Goal: Transaction & Acquisition: Purchase product/service

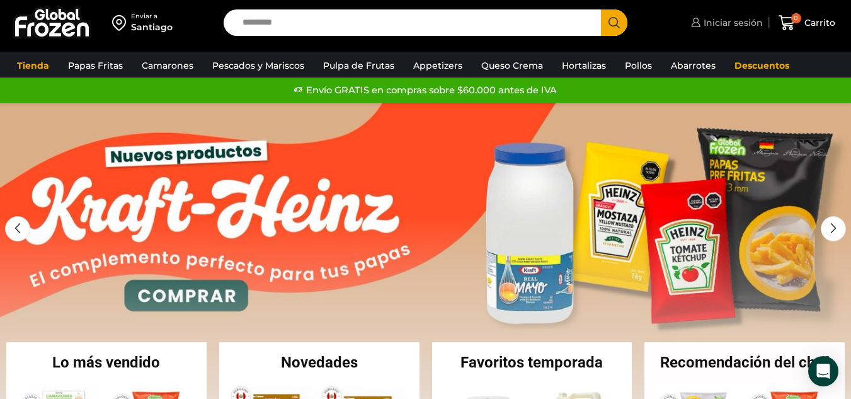
click at [733, 22] on span "Iniciar sesión" at bounding box center [731, 22] width 62 height 13
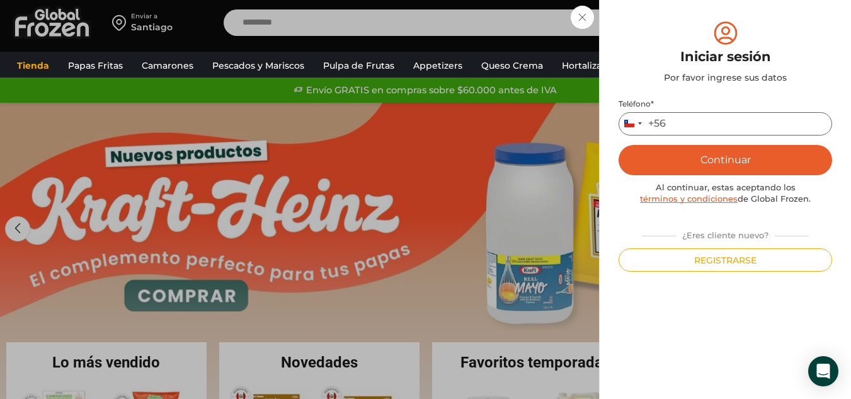
click at [674, 117] on input "Teléfono *" at bounding box center [724, 123] width 213 height 23
click at [735, 159] on button "Continuar" at bounding box center [724, 160] width 213 height 30
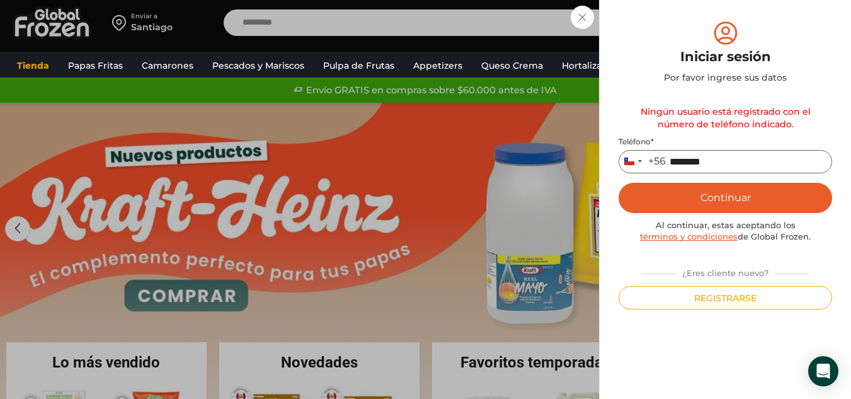
click at [669, 160] on input "********" at bounding box center [724, 161] width 213 height 23
type input "*********"
click at [745, 188] on button "Continuar" at bounding box center [724, 198] width 213 height 30
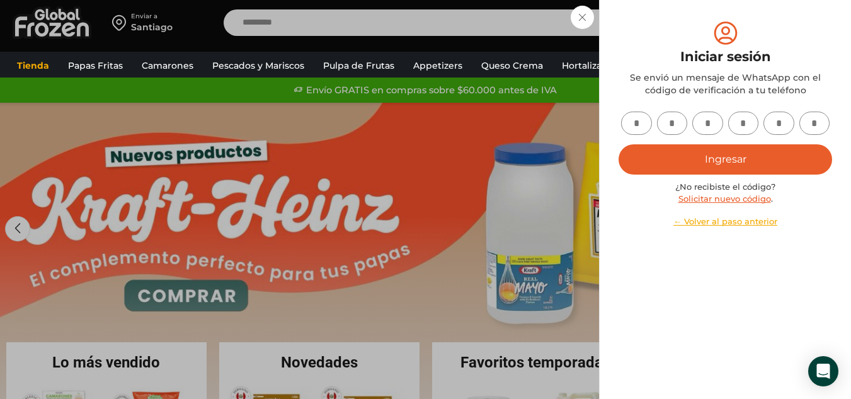
click at [636, 119] on input "text" at bounding box center [636, 122] width 31 height 23
type input "*"
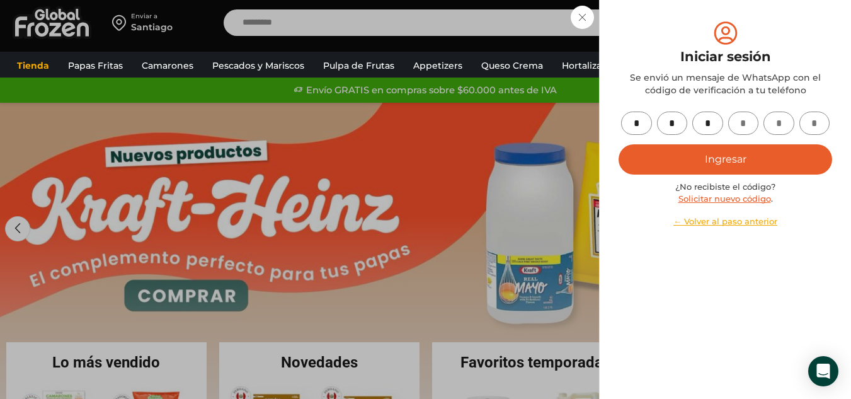
type input "*"
click at [689, 164] on button "Ingresar" at bounding box center [724, 159] width 213 height 30
click at [765, 148] on button "Ingresar" at bounding box center [724, 159] width 213 height 30
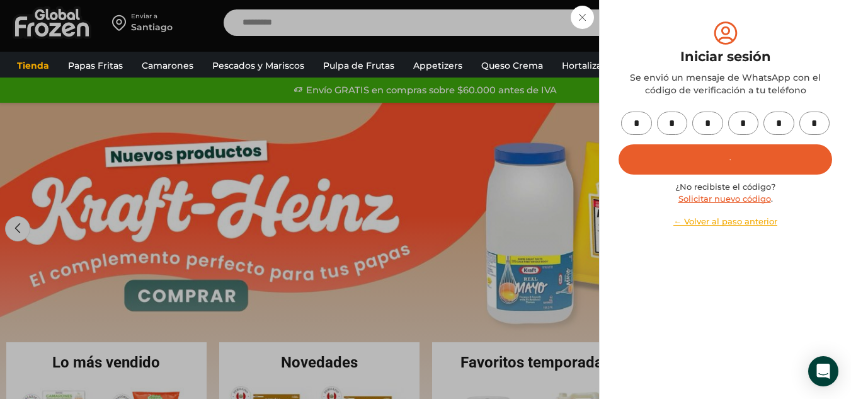
click at [750, 200] on link "Solicitar nuevo código" at bounding box center [724, 198] width 93 height 10
click at [714, 200] on link "Solicitar nuevo código" at bounding box center [724, 198] width 93 height 10
click at [642, 118] on input "*" at bounding box center [636, 122] width 31 height 23
click at [817, 113] on input "*" at bounding box center [814, 122] width 31 height 23
click at [790, 123] on input "*" at bounding box center [778, 122] width 31 height 23
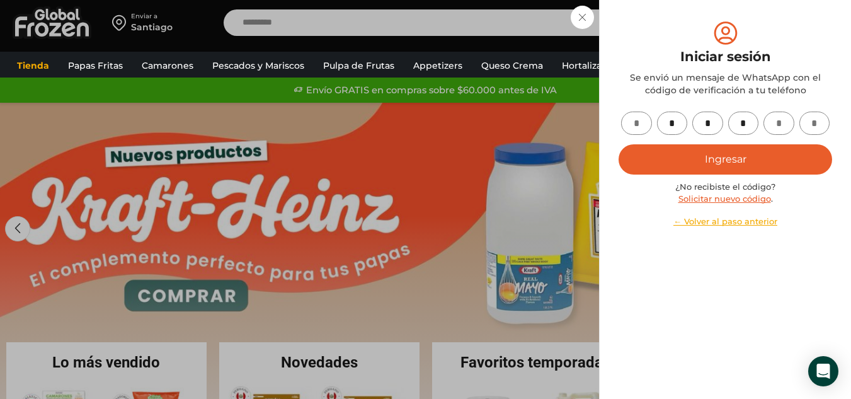
click at [749, 125] on input "*" at bounding box center [743, 122] width 31 height 23
click at [708, 120] on input "*" at bounding box center [707, 122] width 31 height 23
click at [674, 120] on input "*" at bounding box center [672, 122] width 31 height 23
click at [642, 124] on input "text" at bounding box center [636, 122] width 31 height 23
type input "*"
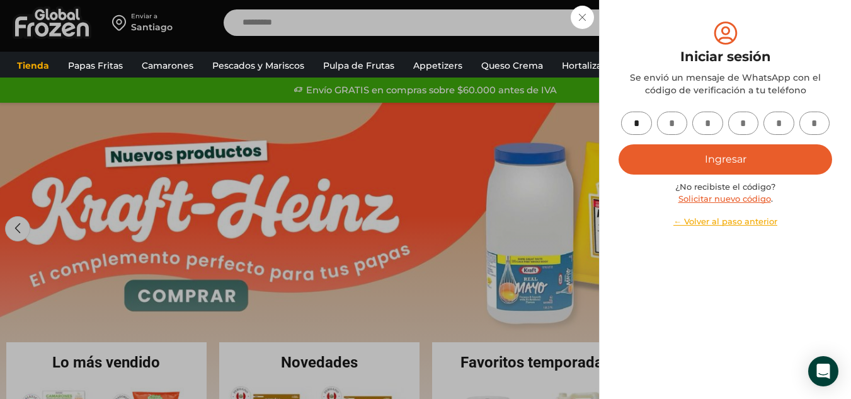
type input "*"
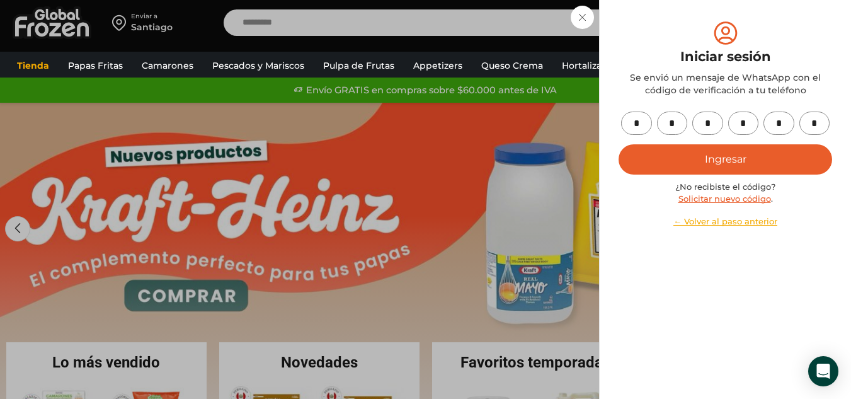
click at [692, 158] on button "Ingresar" at bounding box center [724, 159] width 213 height 30
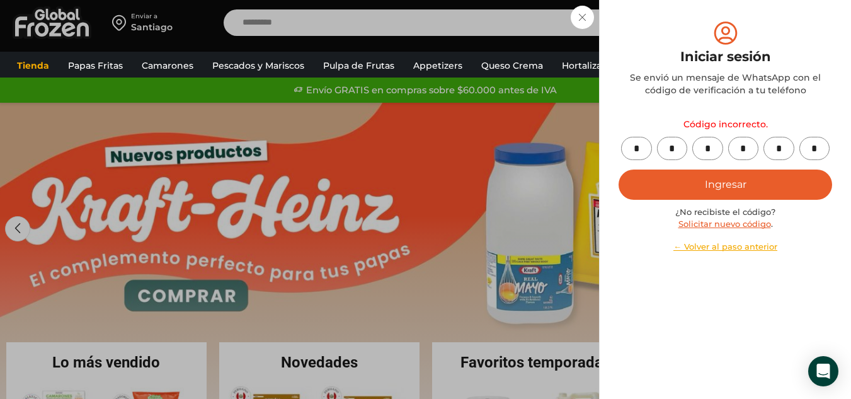
click at [640, 151] on input "*" at bounding box center [636, 148] width 31 height 23
click at [682, 152] on input "*" at bounding box center [672, 148] width 31 height 23
click at [711, 149] on input "*" at bounding box center [707, 148] width 31 height 23
click at [749, 149] on input "*" at bounding box center [743, 148] width 31 height 23
click at [785, 151] on input "*" at bounding box center [778, 148] width 31 height 23
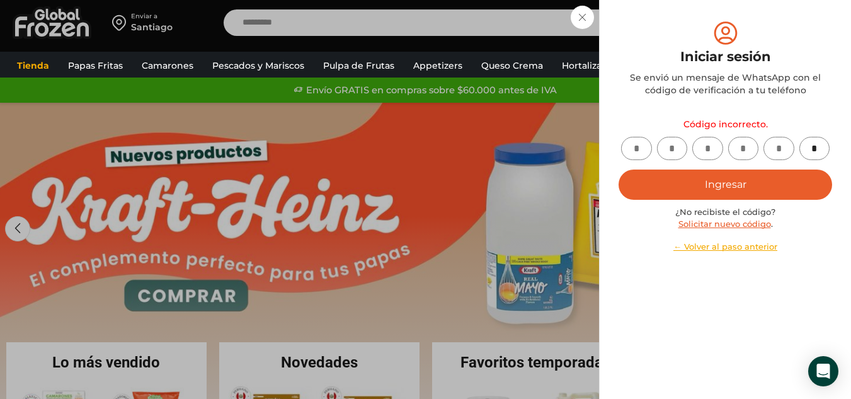
click at [822, 145] on input "*" at bounding box center [814, 148] width 31 height 23
click at [638, 154] on input "text" at bounding box center [636, 148] width 31 height 23
type input "*"
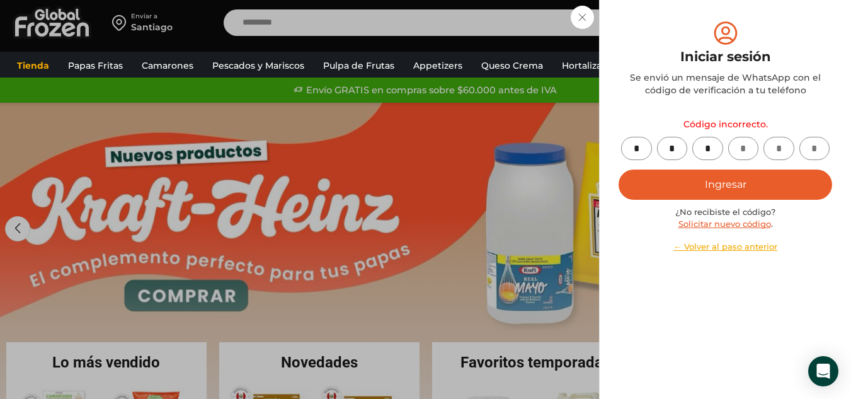
type input "*"
click at [618, 169] on button "Ingresar" at bounding box center [724, 184] width 213 height 30
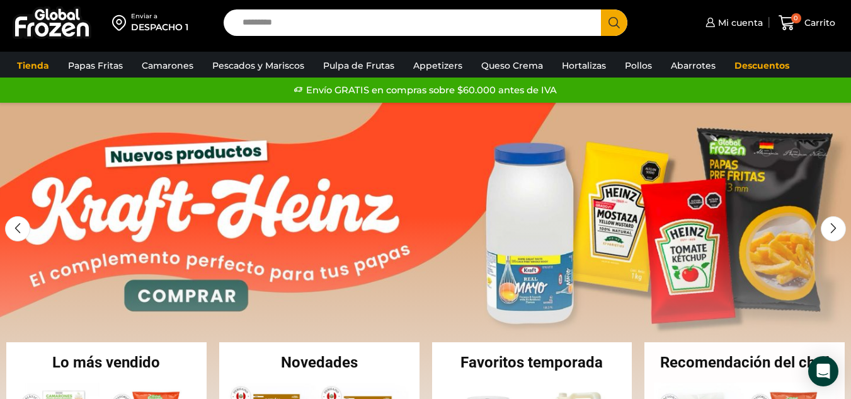
click at [269, 28] on input "Search input" at bounding box center [415, 22] width 358 height 26
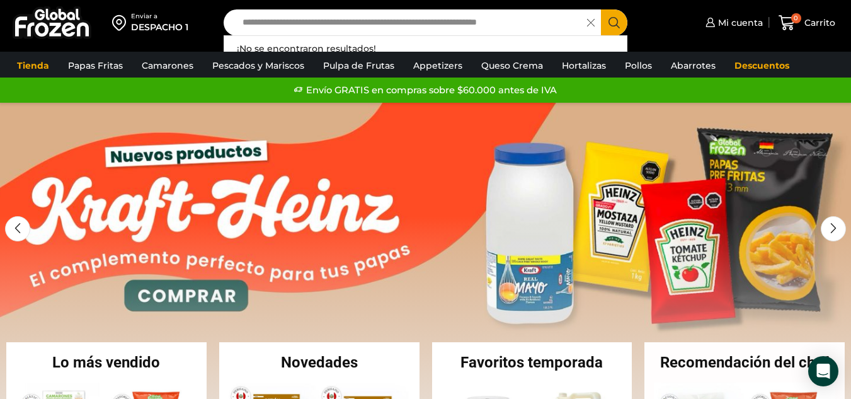
type input "**********"
click at [582, 26] on div "**********" at bounding box center [425, 22] width 404 height 26
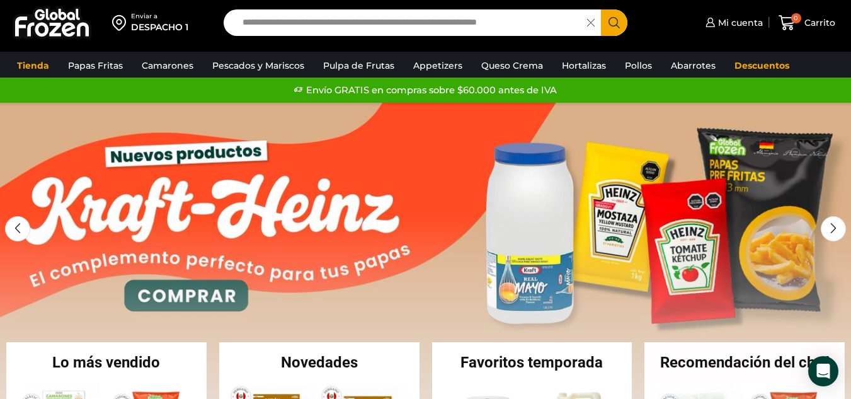
click at [589, 21] on icon at bounding box center [591, 23] width 8 height 8
click at [458, 17] on input "Search input" at bounding box center [415, 22] width 358 height 26
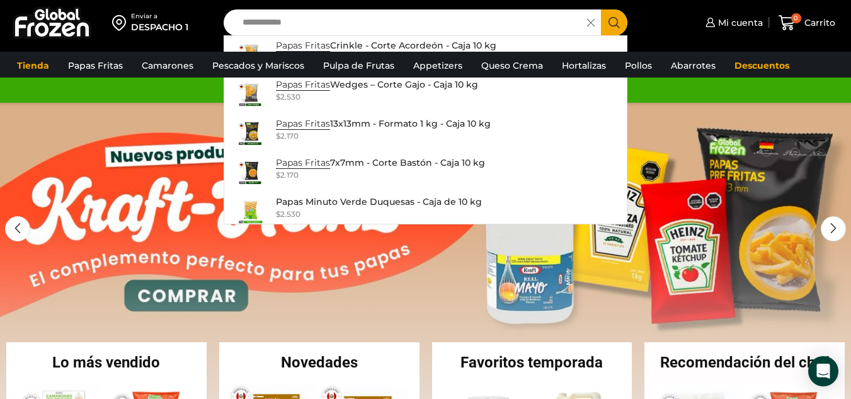
scroll to position [155, 0]
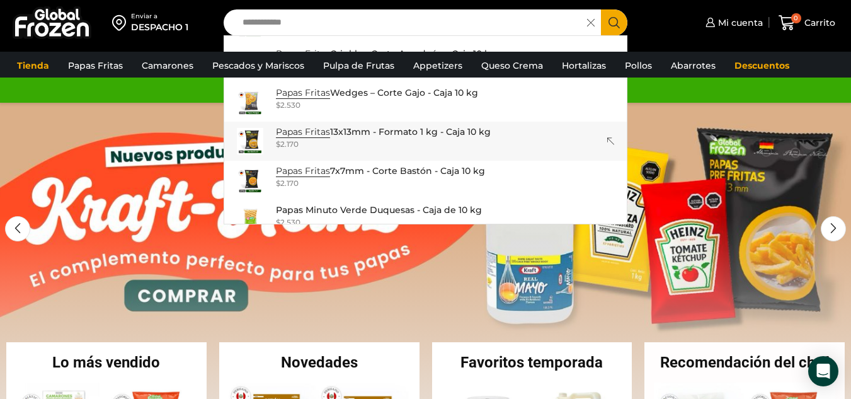
type input "**********"
click at [343, 30] on input "**********" at bounding box center [408, 22] width 344 height 26
click at [336, 22] on input "**********" at bounding box center [408, 22] width 344 height 26
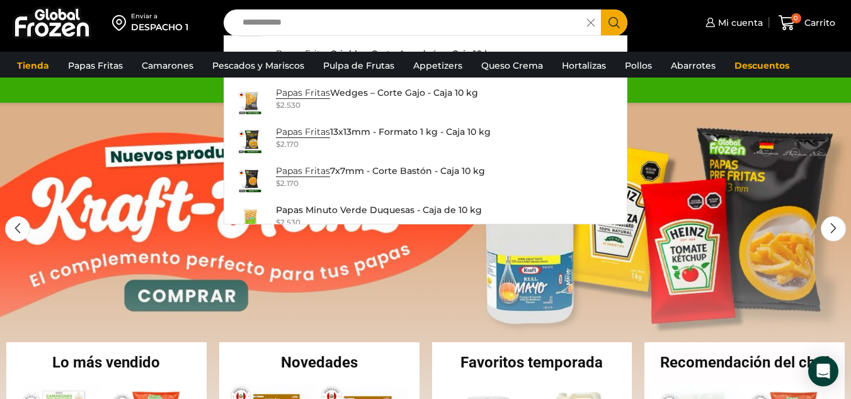
click at [601, 9] on button "Search" at bounding box center [614, 22] width 26 height 26
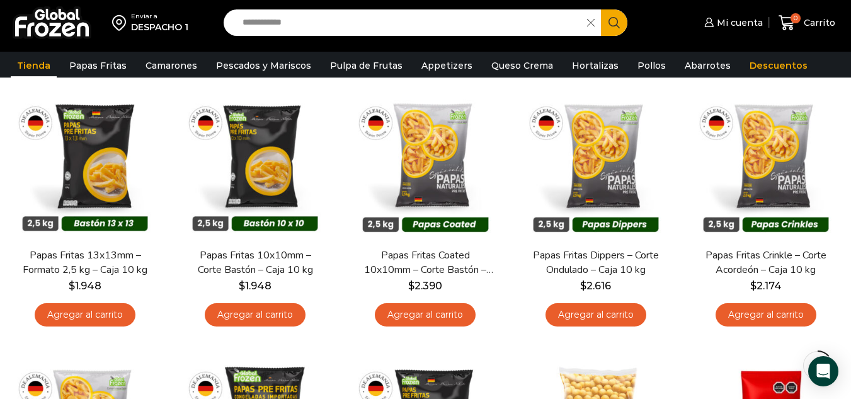
scroll to position [137, 0]
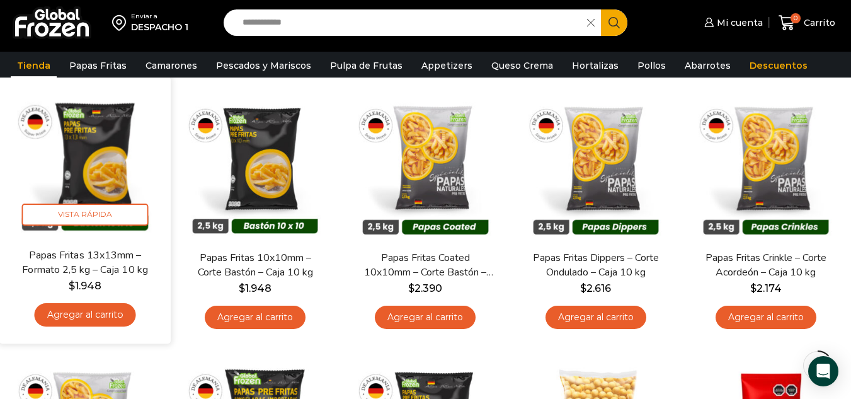
click at [93, 315] on link "Agregar al carrito" at bounding box center [85, 314] width 101 height 23
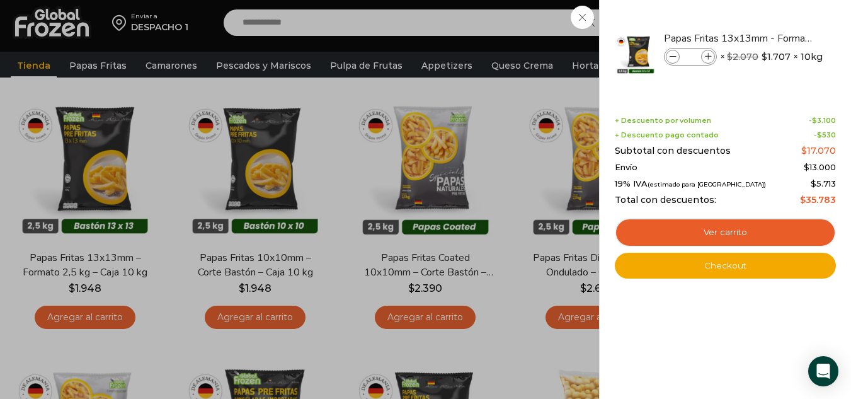
scroll to position [485, 0]
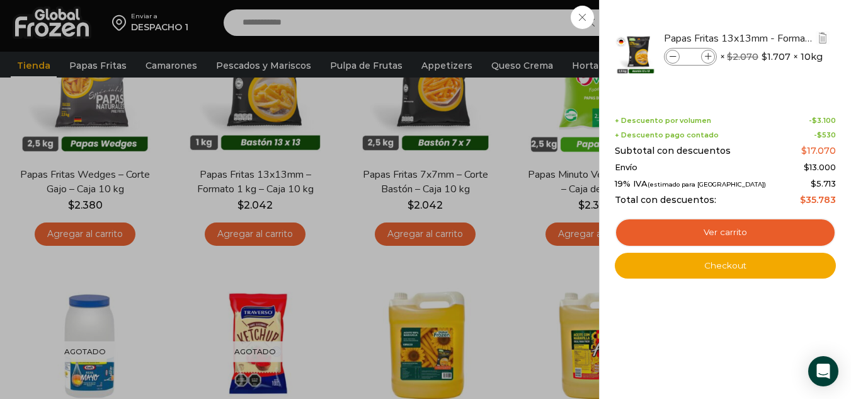
click at [708, 55] on icon at bounding box center [707, 57] width 7 height 7
type input "*"
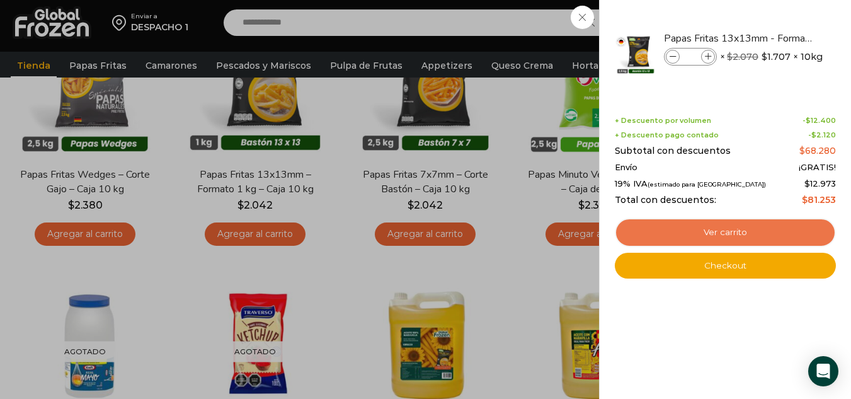
click at [737, 237] on link "Ver carrito" at bounding box center [724, 232] width 221 height 29
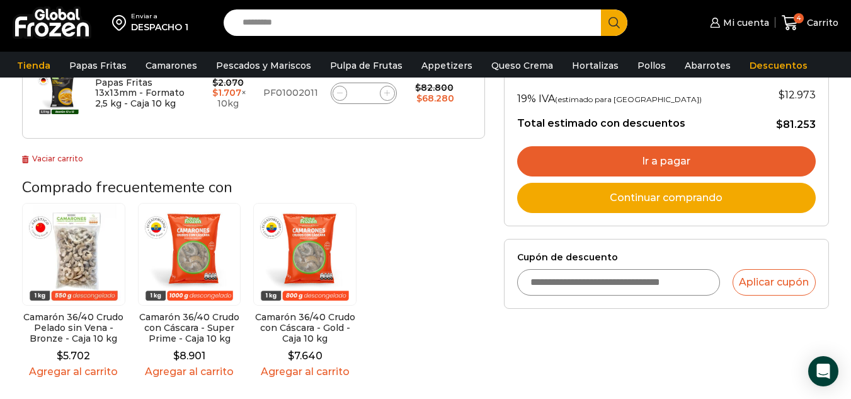
scroll to position [273, 0]
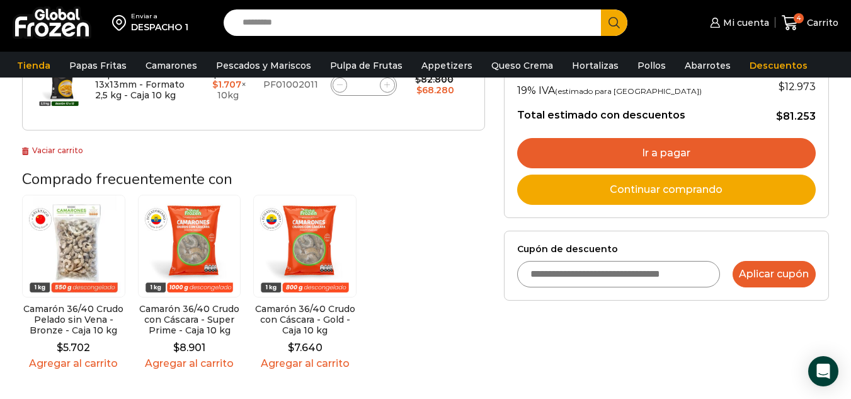
click at [779, 268] on button "Aplicar cupón" at bounding box center [773, 274] width 83 height 26
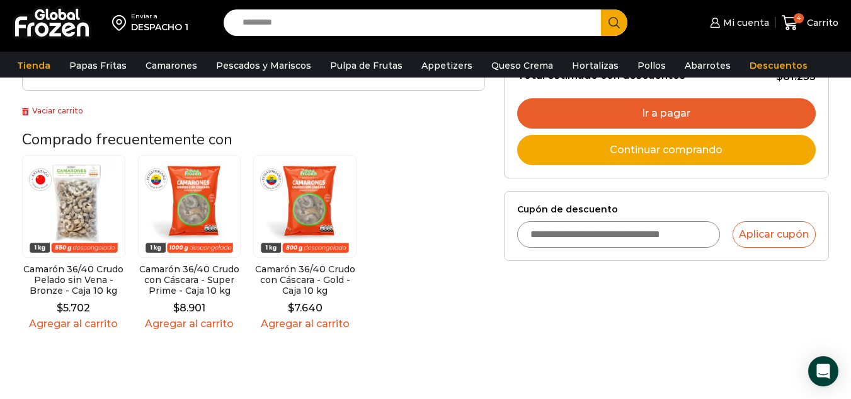
scroll to position [314, 0]
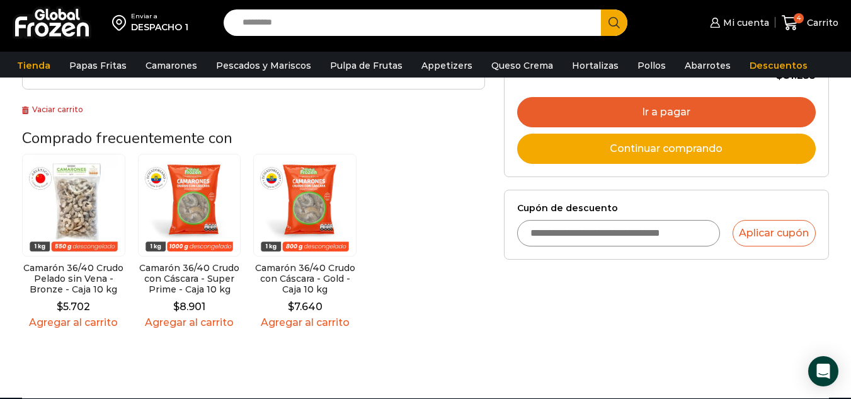
click at [649, 239] on input "Cupón de descuento" at bounding box center [618, 233] width 203 height 26
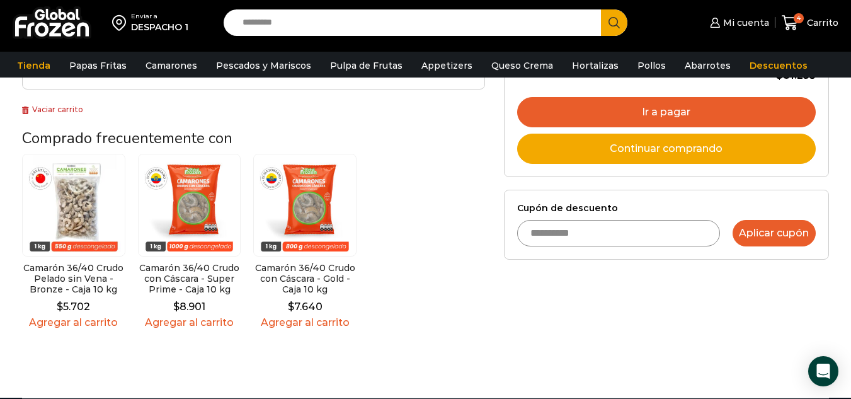
type input "**********"
click at [764, 235] on button "Aplicar cupón" at bounding box center [773, 233] width 83 height 26
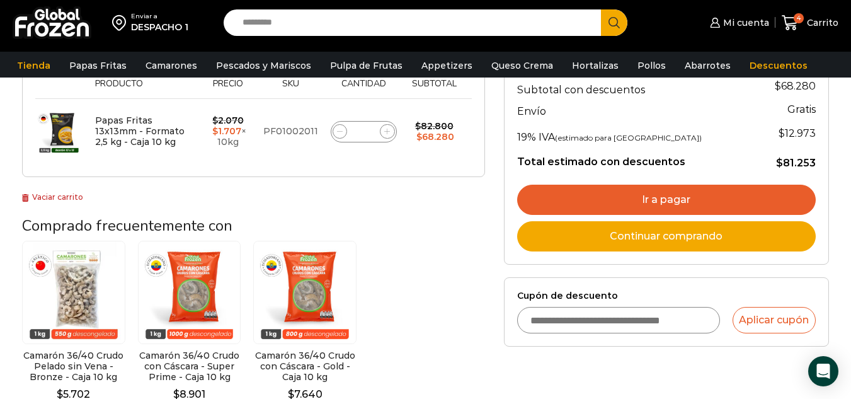
scroll to position [281, 0]
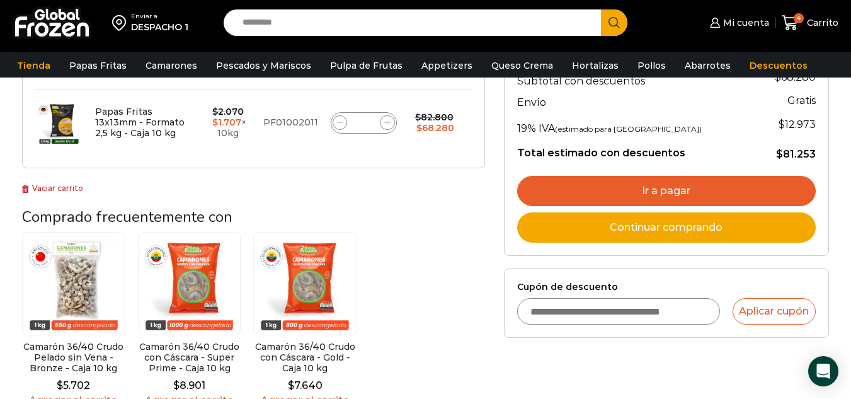
click at [706, 188] on link "Ir a pagar" at bounding box center [666, 191] width 298 height 30
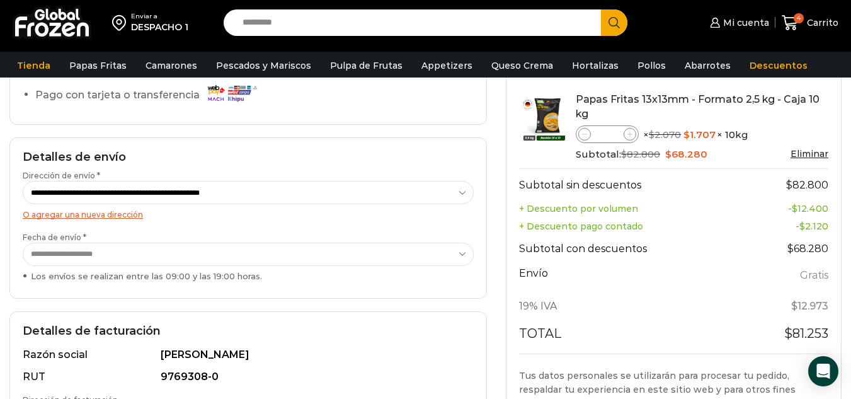
scroll to position [145, 0]
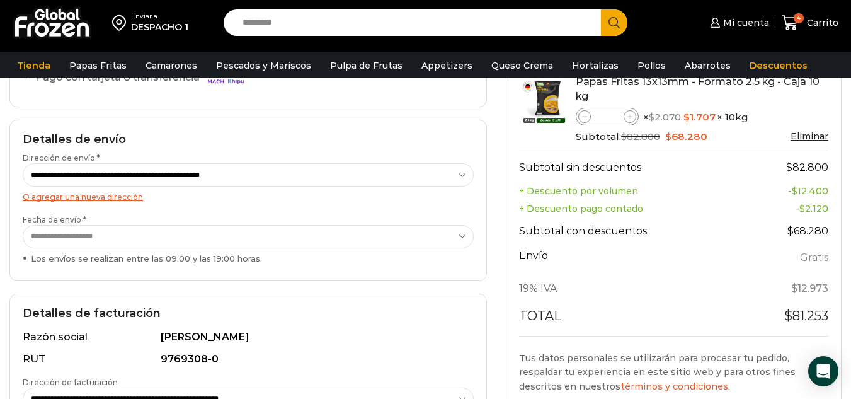
click at [459, 237] on select "**********" at bounding box center [248, 236] width 451 height 23
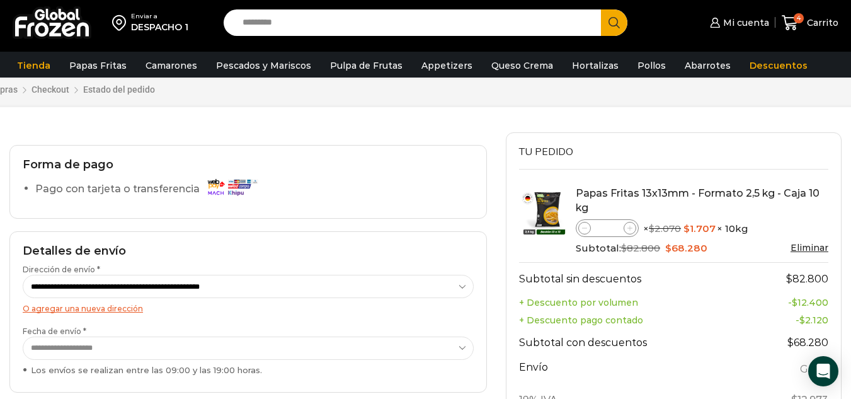
scroll to position [0, 0]
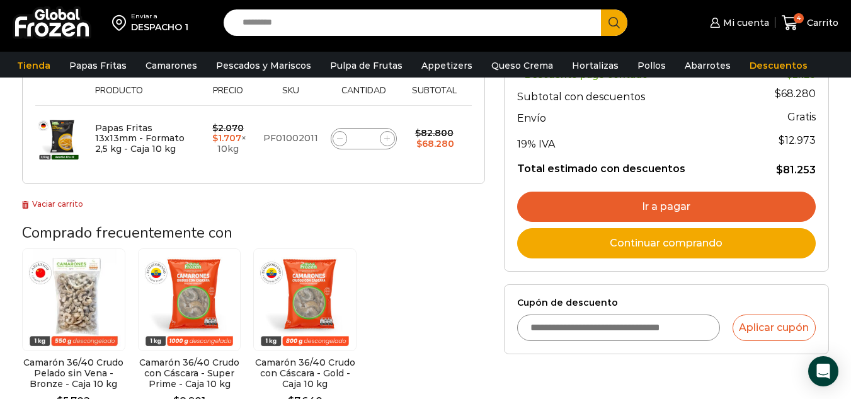
scroll to position [255, 0]
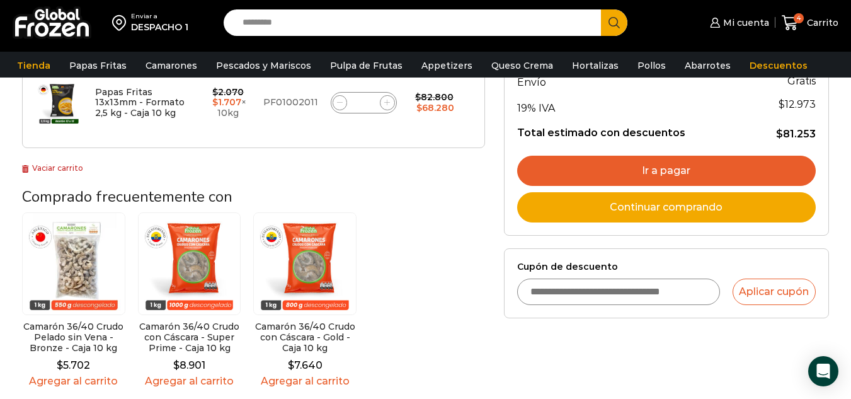
click at [687, 290] on input "Cupón de descuento" at bounding box center [618, 291] width 203 height 26
type input "*********"
click at [754, 298] on button "Aplicar cupón" at bounding box center [773, 291] width 83 height 26
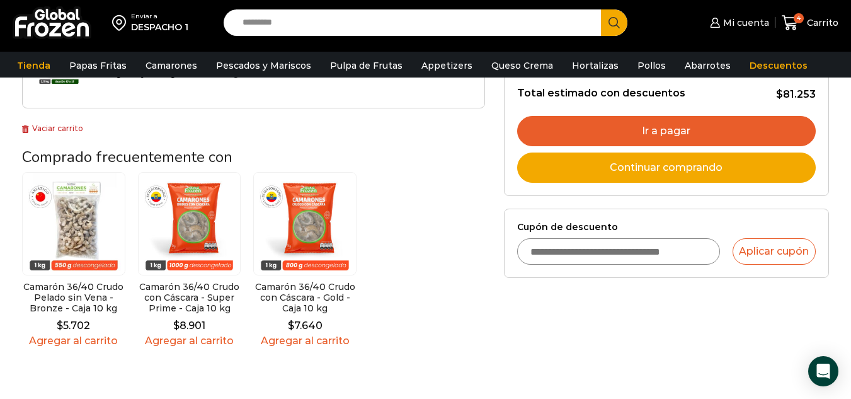
scroll to position [302, 0]
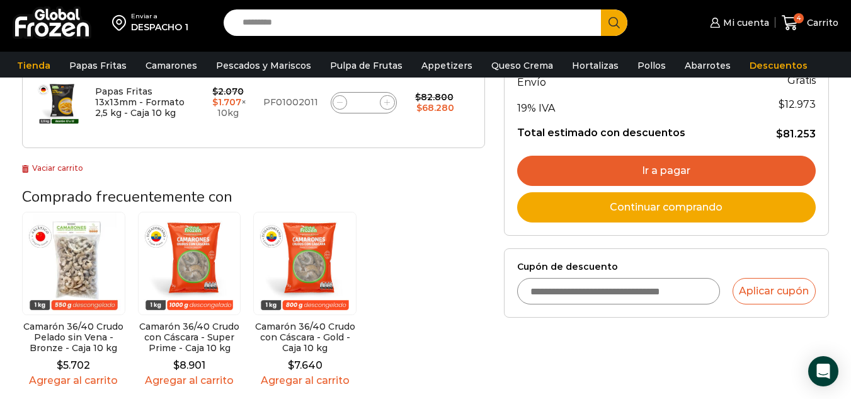
click at [698, 181] on link "Ir a pagar" at bounding box center [666, 170] width 298 height 30
click at [660, 177] on link "Ir a pagar" at bounding box center [666, 170] width 298 height 30
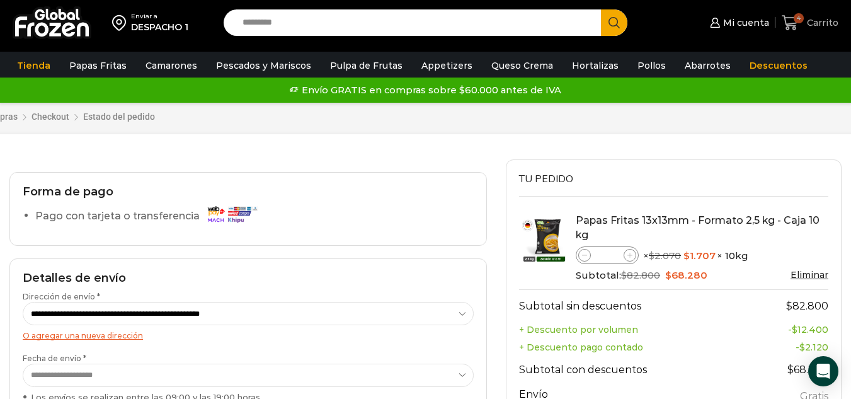
click at [794, 24] on icon at bounding box center [789, 22] width 16 height 15
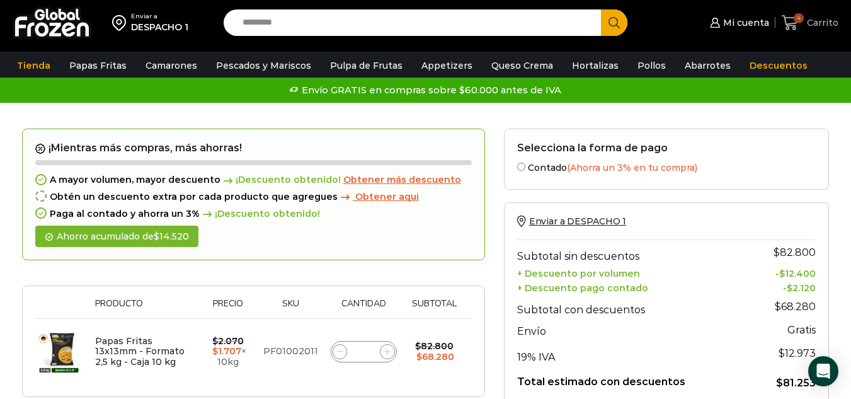
click at [798, 20] on span "4" at bounding box center [798, 18] width 10 height 10
click at [810, 14] on span "4 Carrito" at bounding box center [809, 22] width 57 height 17
click at [799, 16] on span "4" at bounding box center [798, 18] width 10 height 10
click at [795, 18] on span "4" at bounding box center [798, 18] width 10 height 10
click at [802, 29] on span "4" at bounding box center [792, 22] width 22 height 17
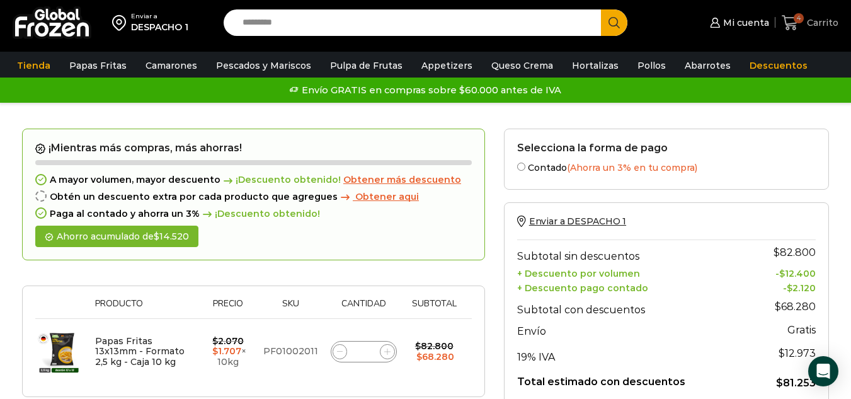
click at [800, 17] on span "4" at bounding box center [798, 18] width 10 height 10
click at [754, 23] on span "Mi cuenta" at bounding box center [744, 22] width 49 height 13
click at [743, 23] on span "Mi cuenta" at bounding box center [744, 22] width 49 height 13
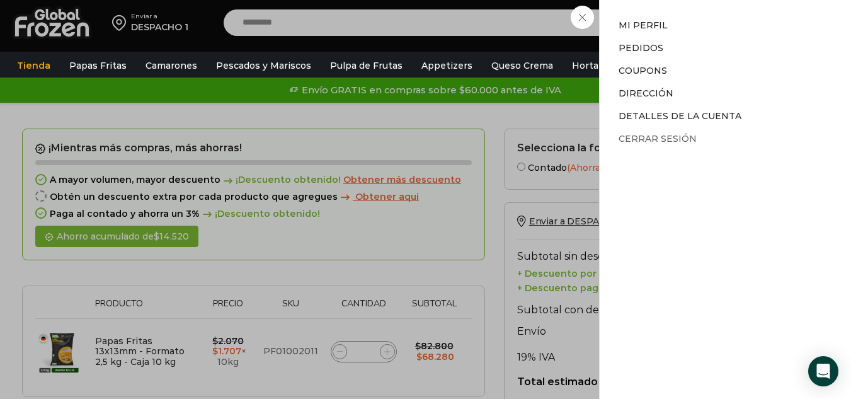
click at [669, 136] on link "Cerrar sesión" at bounding box center [657, 138] width 78 height 11
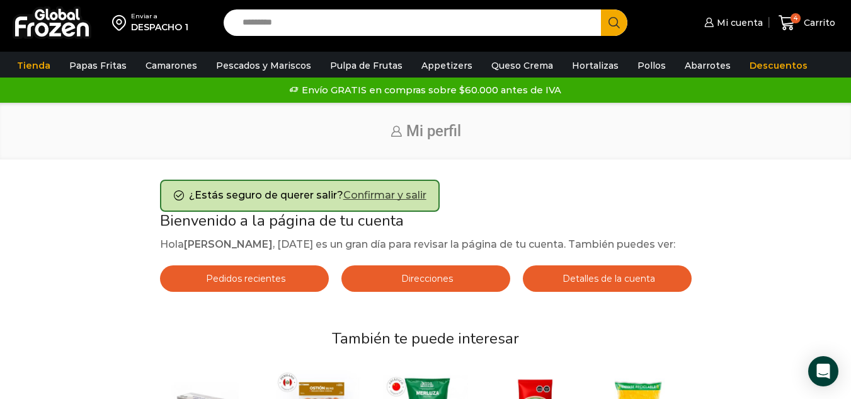
click at [405, 194] on link "Confirmar y salir" at bounding box center [384, 195] width 83 height 12
